Goal: Transaction & Acquisition: Subscribe to service/newsletter

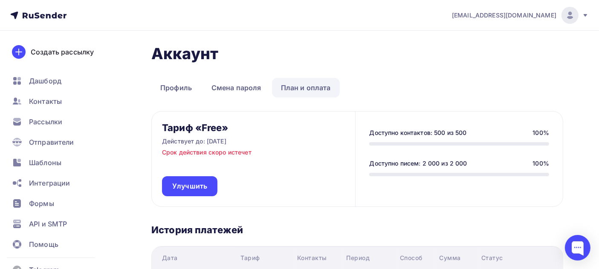
click at [305, 84] on link "План и оплата" at bounding box center [306, 88] width 68 height 20
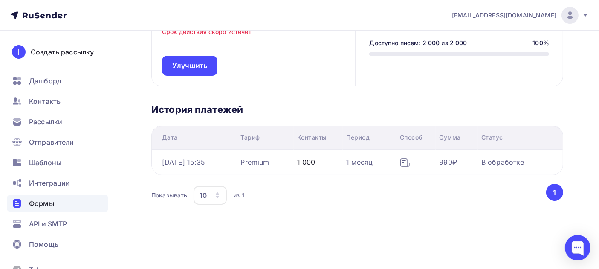
scroll to position [19, 0]
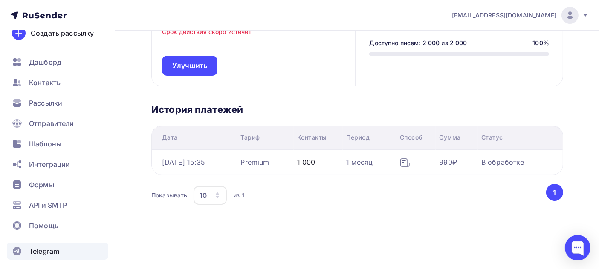
click at [43, 251] on span "Telegram" at bounding box center [44, 251] width 30 height 10
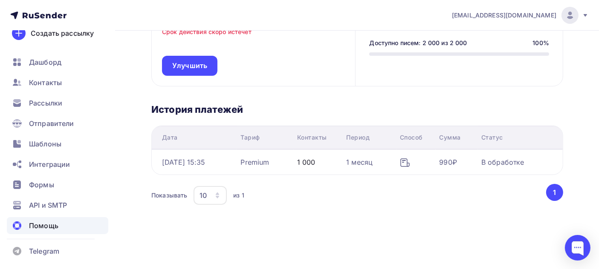
click at [44, 227] on span "Помощь" at bounding box center [43, 226] width 29 height 10
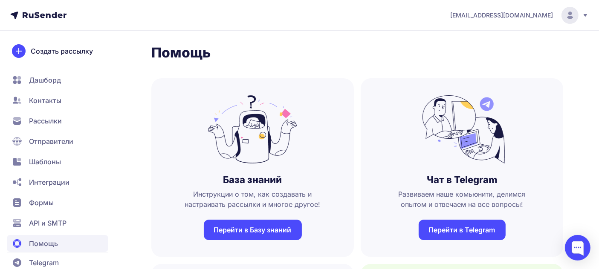
click at [510, 17] on span "[EMAIL_ADDRESS][DOMAIN_NAME]" at bounding box center [501, 15] width 103 height 9
click at [481, 43] on span "Аккаунт" at bounding box center [475, 42] width 27 height 10
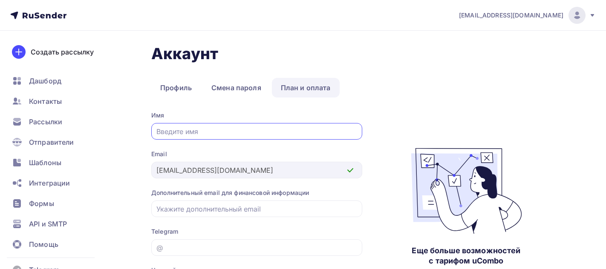
click at [309, 93] on link "План и оплата" at bounding box center [306, 88] width 68 height 20
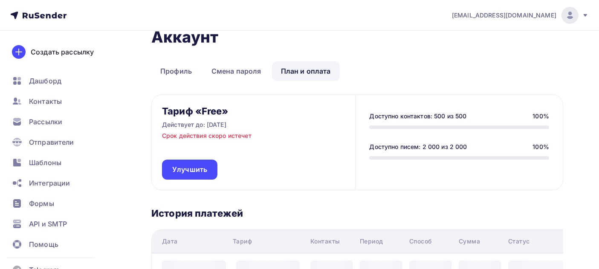
scroll to position [79, 0]
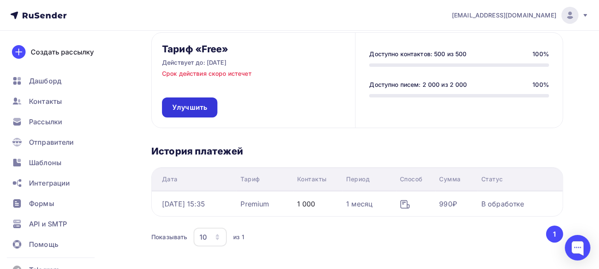
click at [196, 107] on span "Улучшить" at bounding box center [189, 108] width 35 height 10
